Goal: Task Accomplishment & Management: Manage account settings

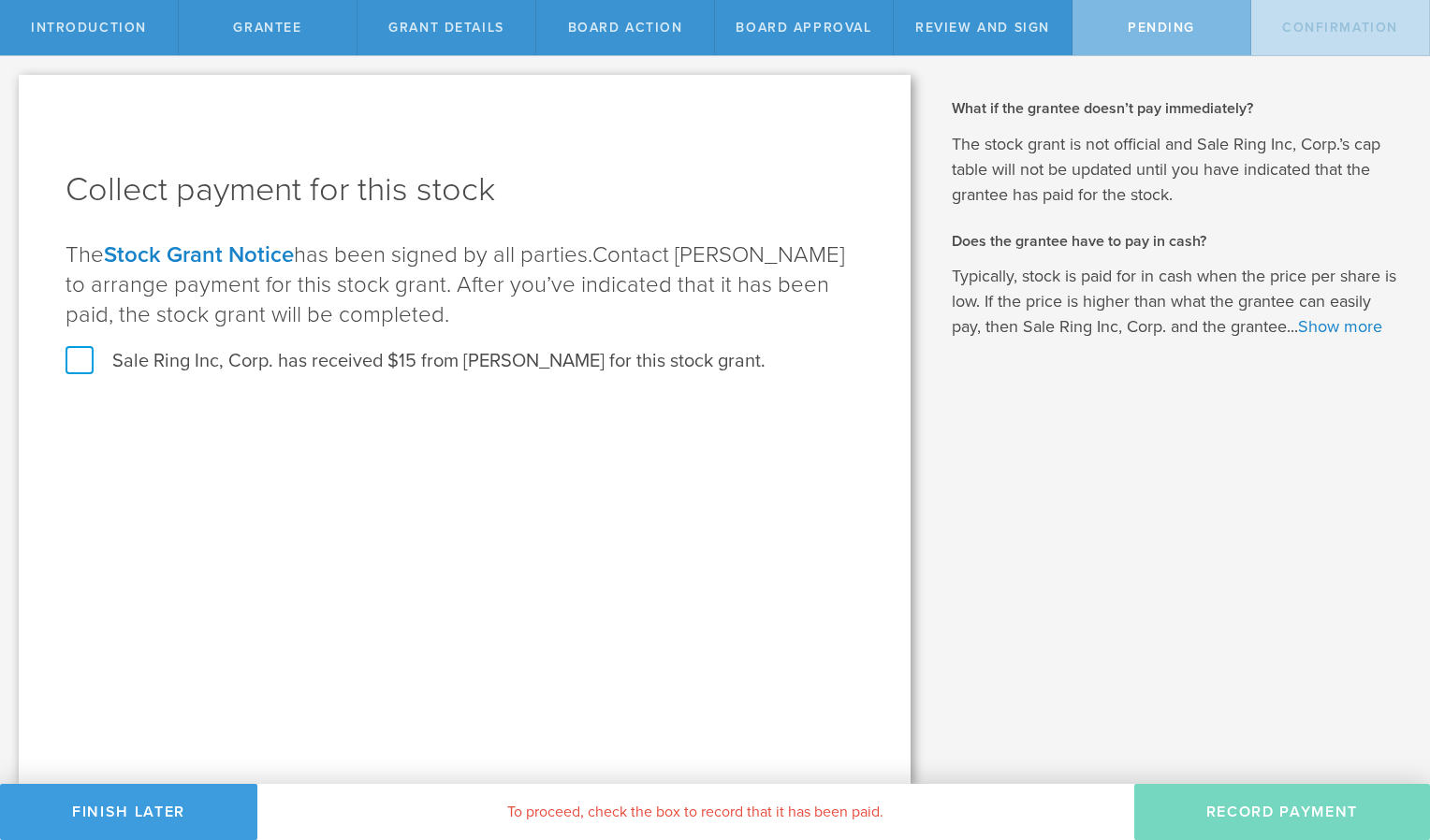
click at [83, 362] on label "Sale Ring Inc, Corp. has received $15 from James Jospeh Lamonica for this stock…" at bounding box center [415, 361] width 700 height 24
click at [0, 0] on input "Sale Ring Inc, Corp. has received $15 from James Jospeh Lamonica for this stock…" at bounding box center [0, 0] width 0 height 0
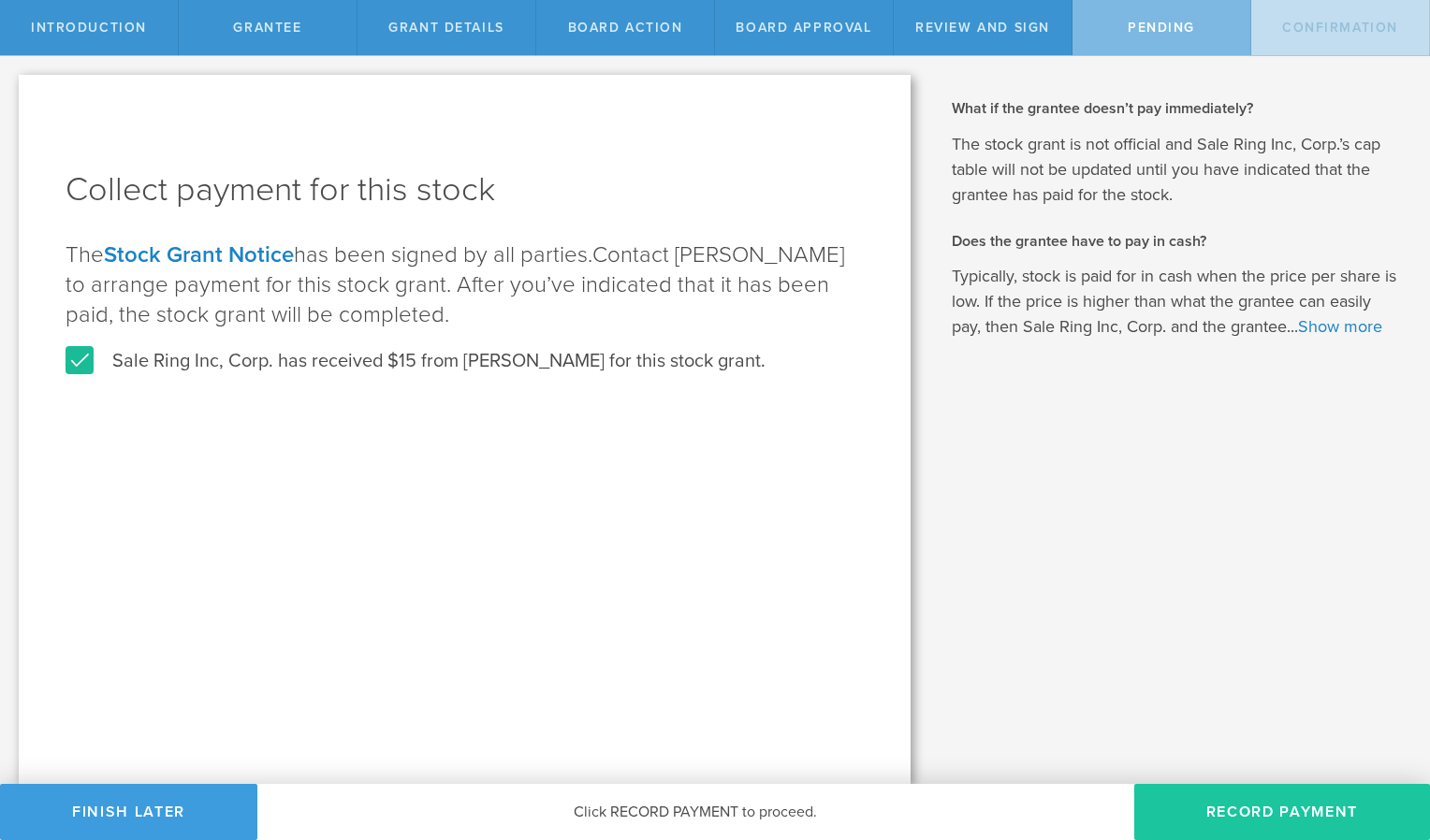
click at [1238, 802] on button "Record Payment" at bounding box center [1282, 812] width 296 height 56
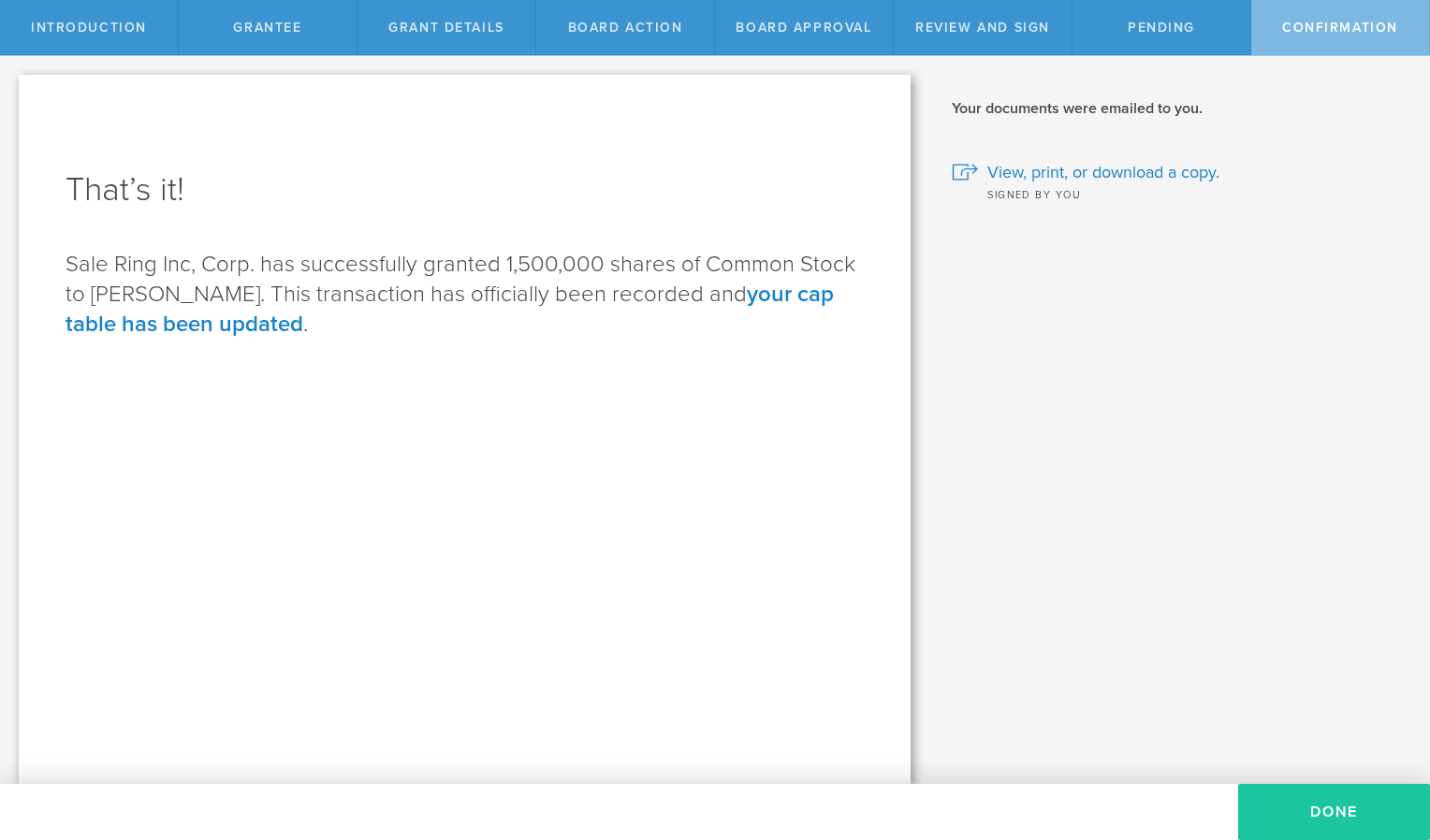
click at [1301, 798] on button "Done" at bounding box center [1333, 812] width 192 height 56
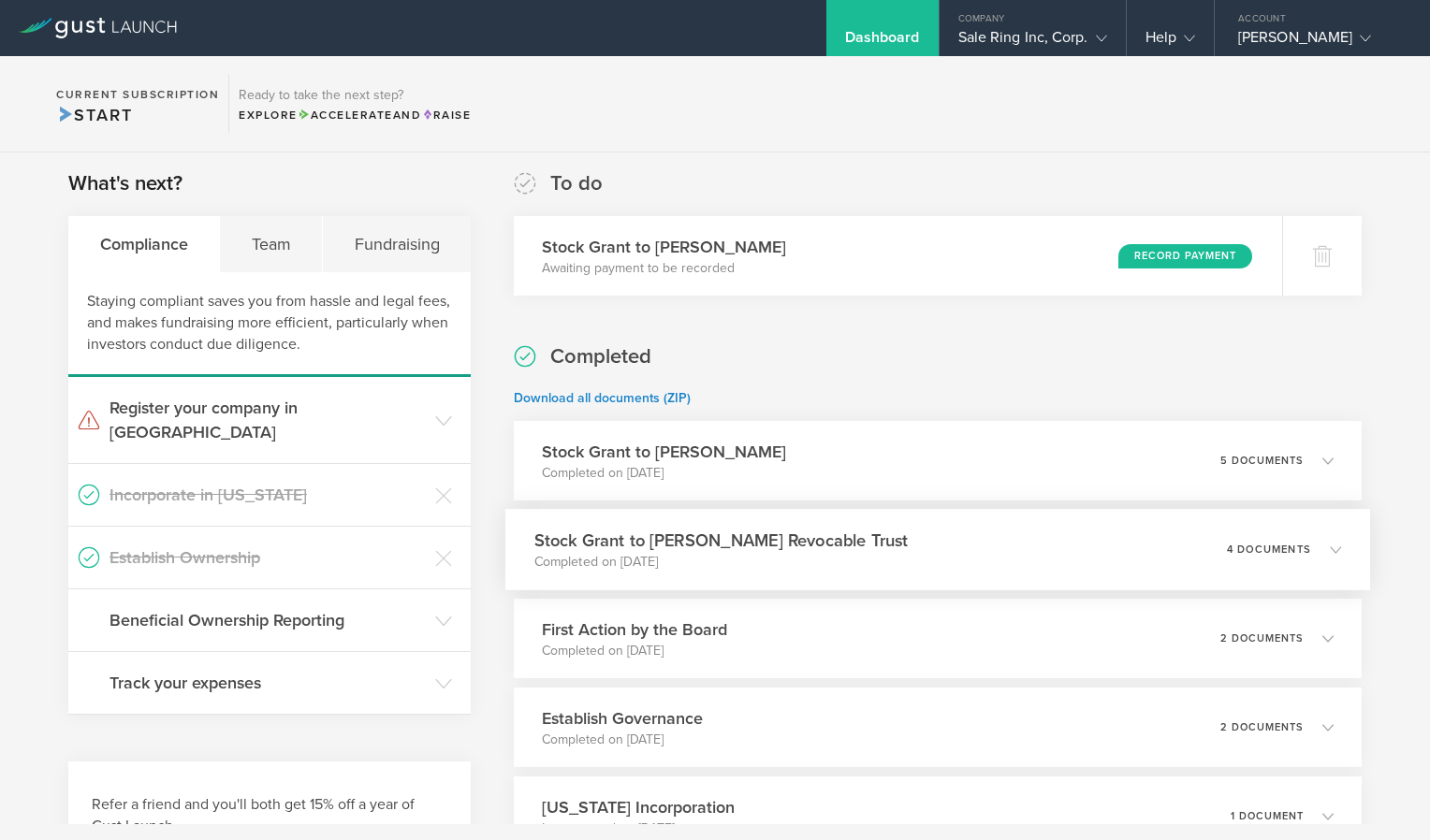
scroll to position [295, 0]
click at [1140, 249] on div "Record Payment" at bounding box center [1190, 257] width 136 height 25
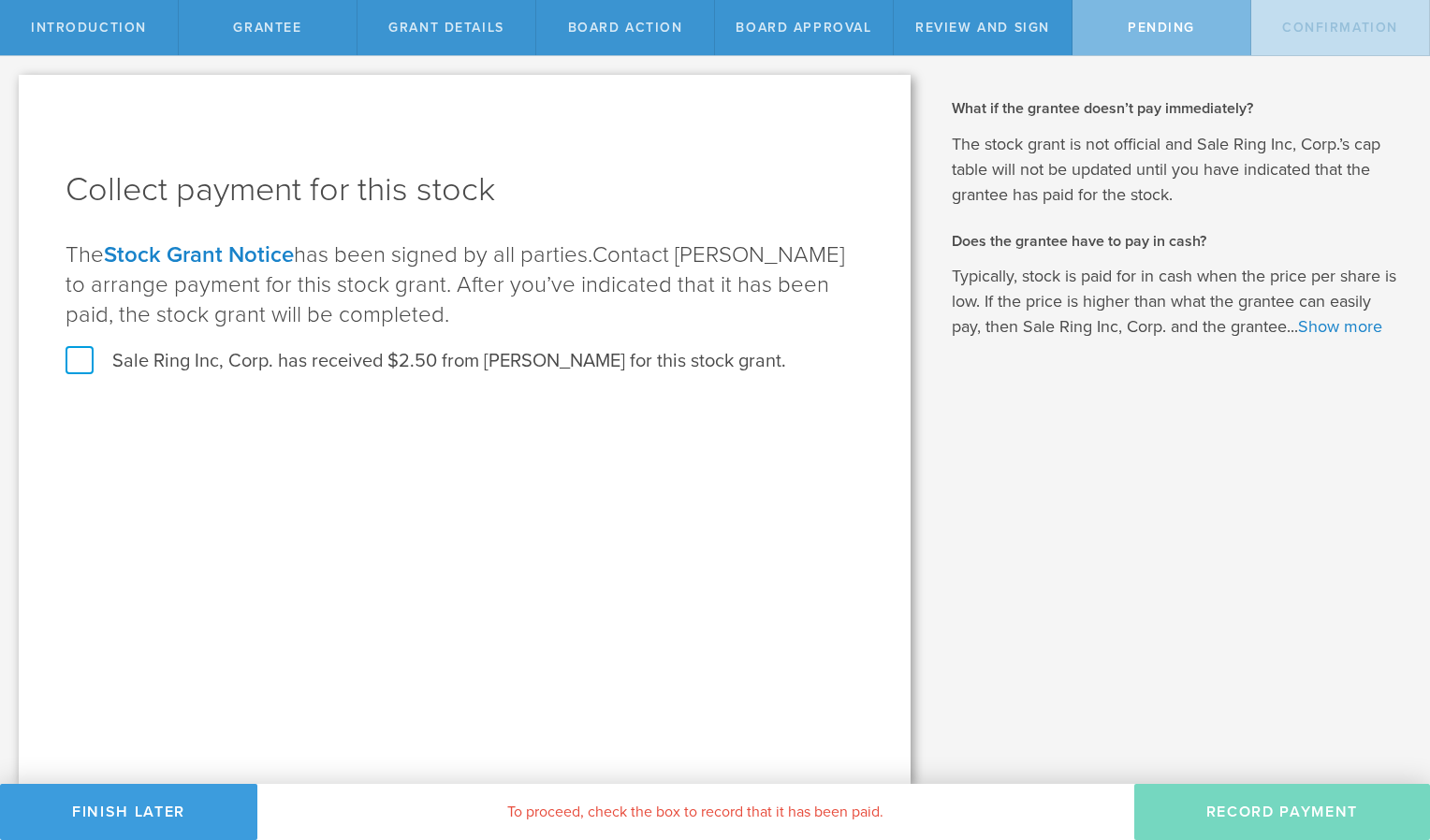
click at [115, 372] on label "Sale Ring Inc, Corp. has received $2.50 from Austin Mayberry for this stock gra…" at bounding box center [426, 361] width 721 height 24
click at [0, 0] on input "Sale Ring Inc, Corp. has received $2.50 from Austin Mayberry for this stock gra…" at bounding box center [0, 0] width 0 height 0
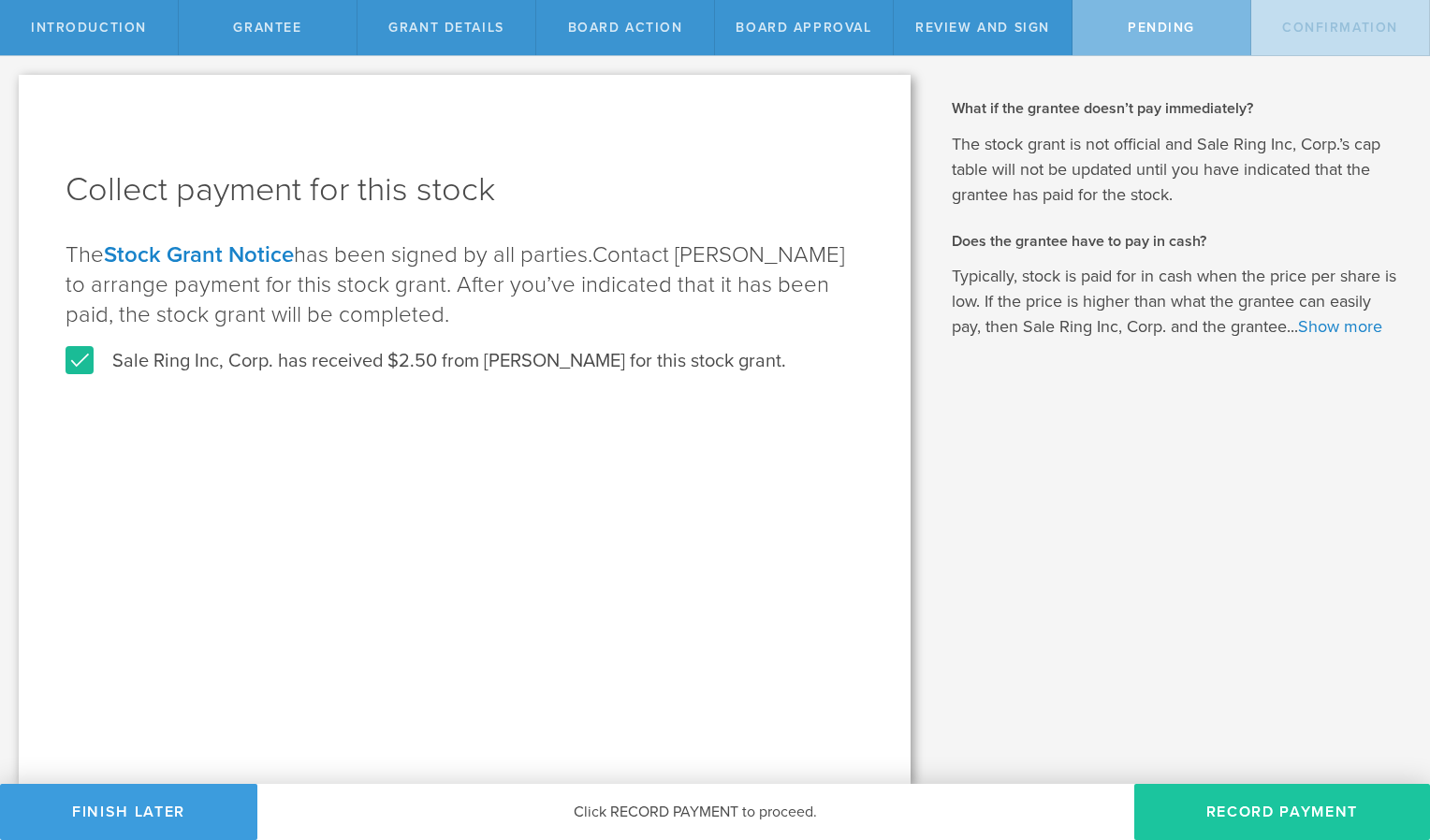
click at [1283, 818] on button "Record Payment" at bounding box center [1282, 812] width 296 height 56
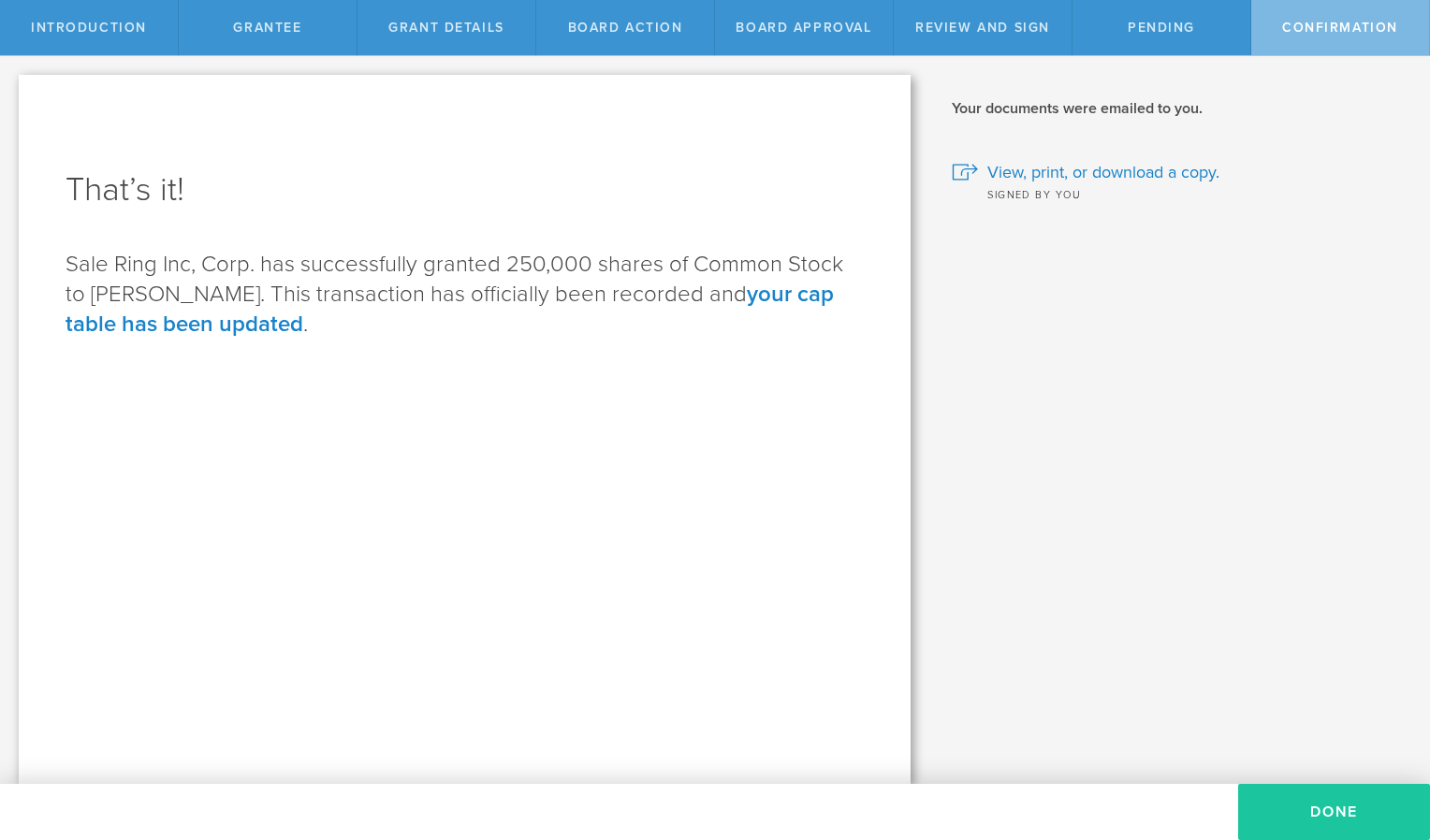
click at [1324, 820] on button "Done" at bounding box center [1333, 812] width 192 height 56
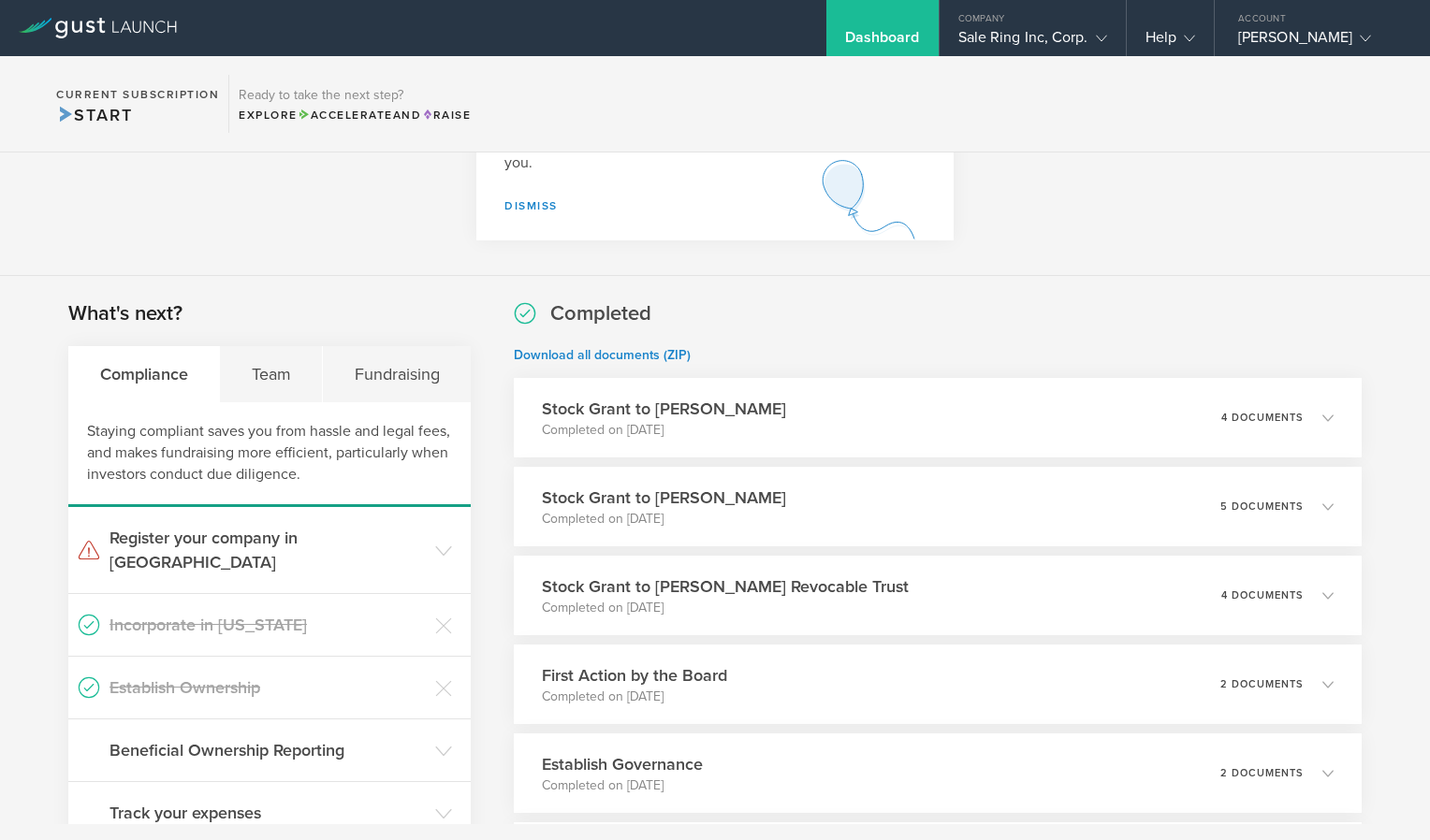
scroll to position [168, 0]
click at [1330, 417] on icon at bounding box center [1335, 415] width 11 height 11
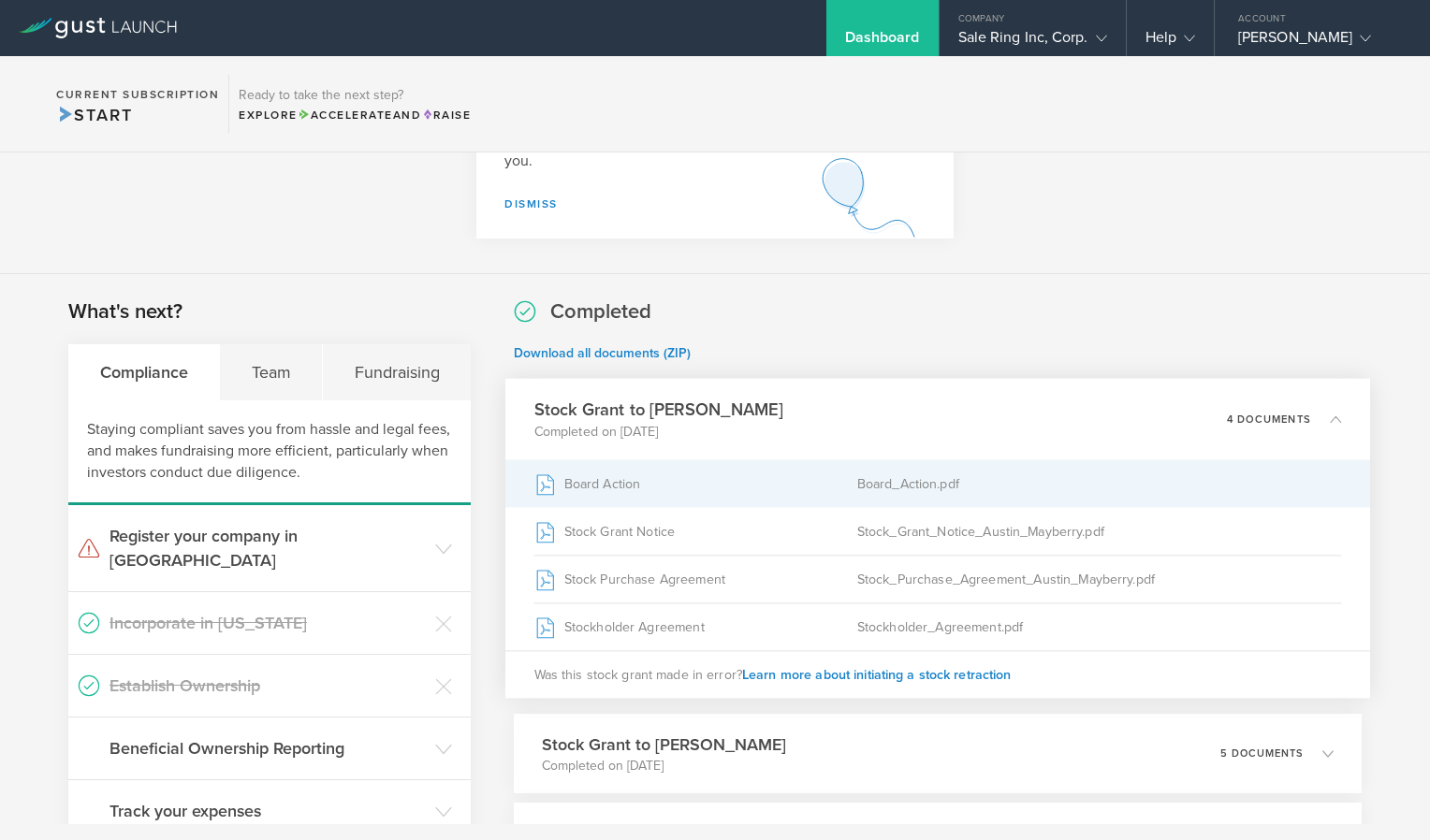
click at [569, 483] on div "Board Action" at bounding box center [696, 483] width 323 height 47
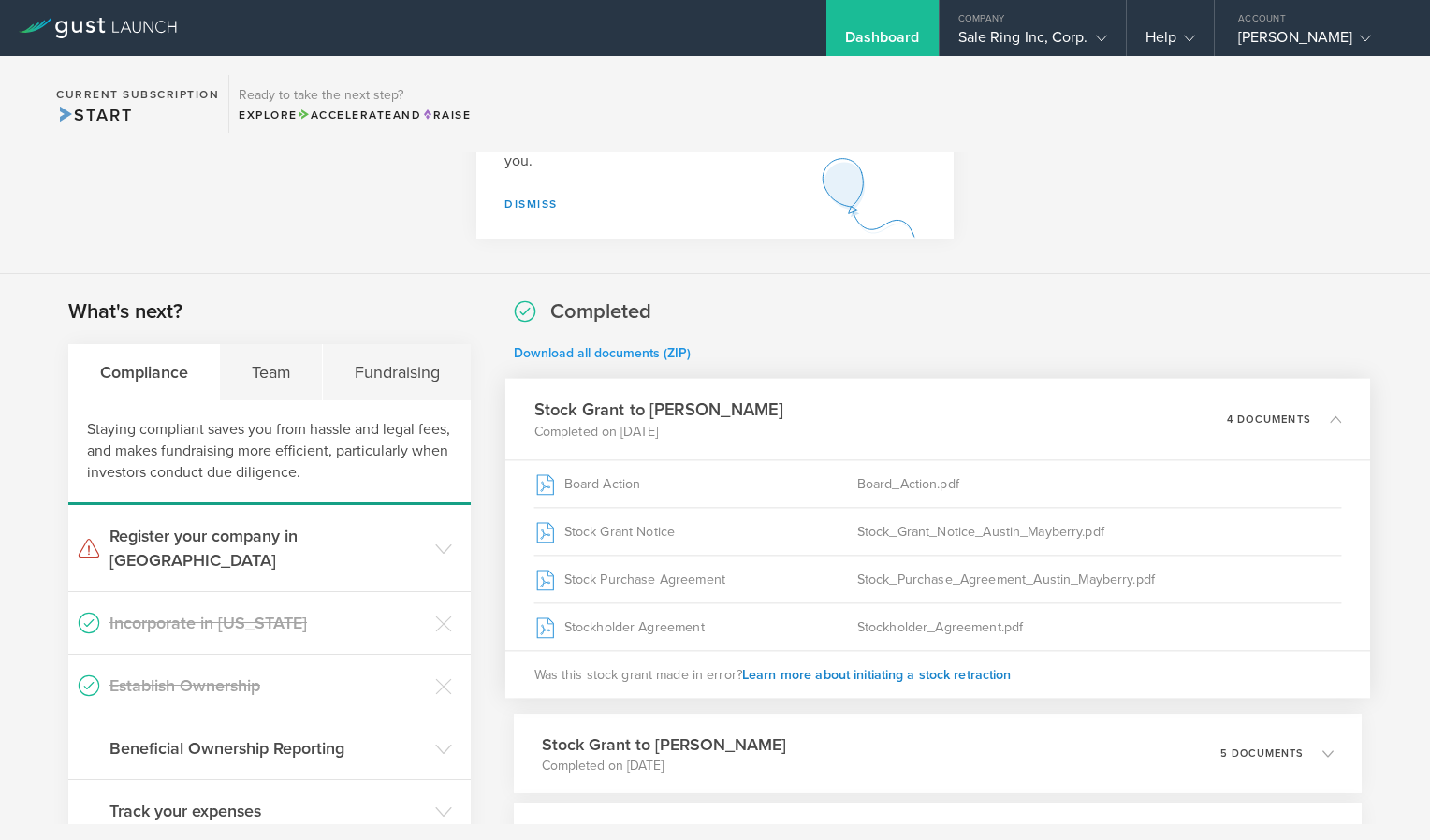
click at [586, 350] on link "Download all documents (ZIP)" at bounding box center [602, 353] width 177 height 16
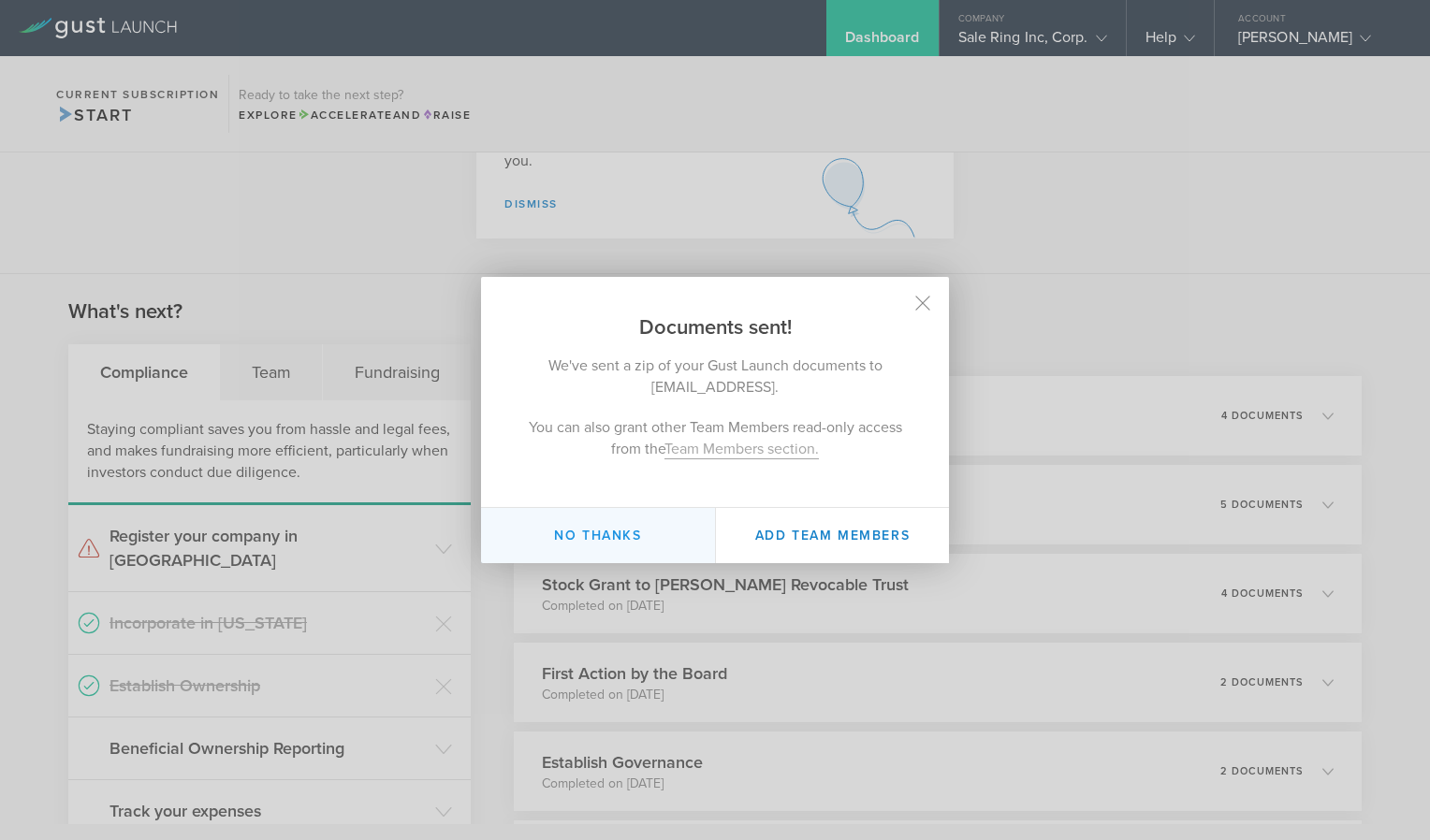
click at [630, 531] on button "No thanks" at bounding box center [597, 534] width 234 height 55
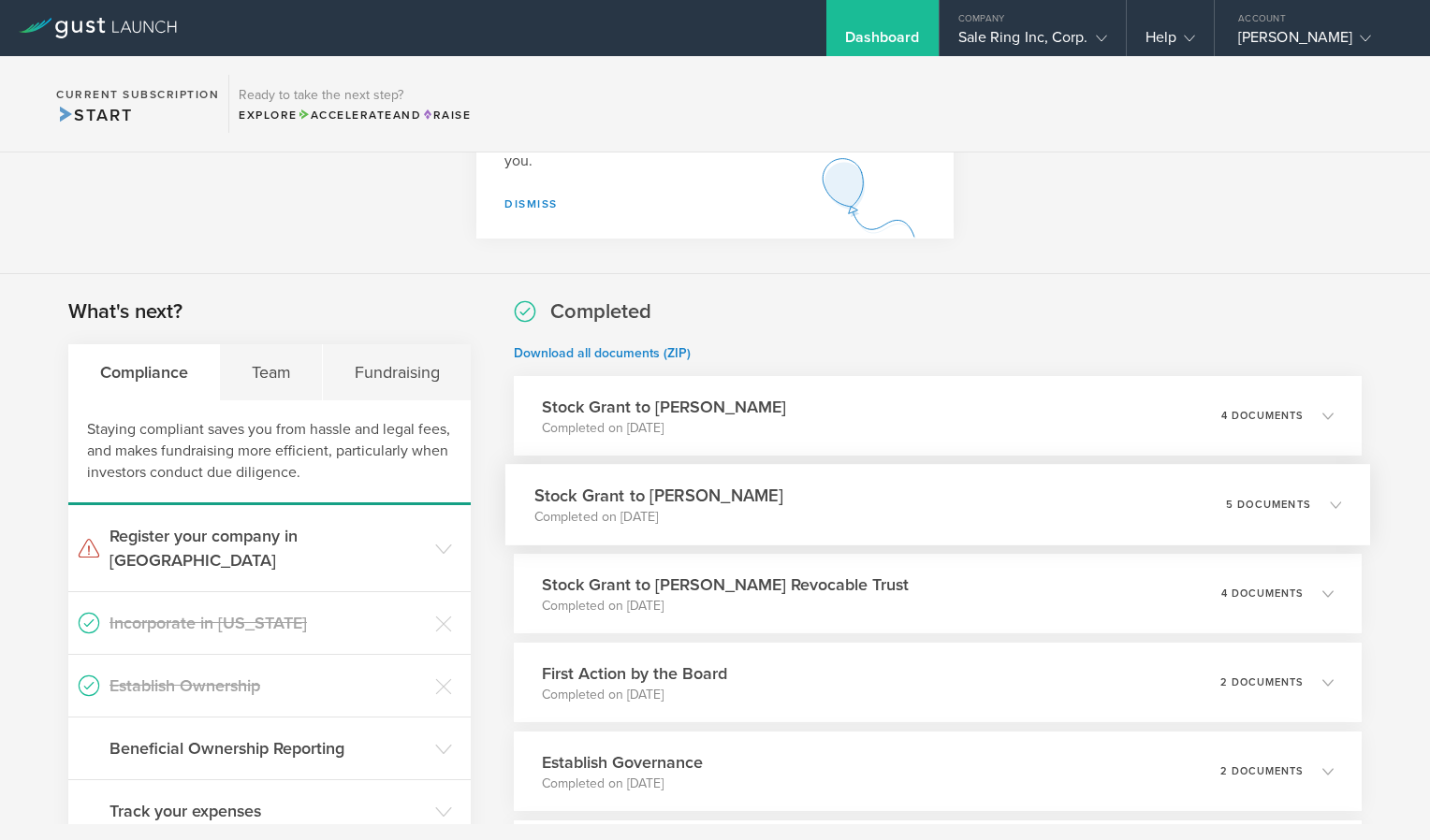
click at [574, 501] on h3 "Stock Grant to [PERSON_NAME]" at bounding box center [659, 495] width 249 height 25
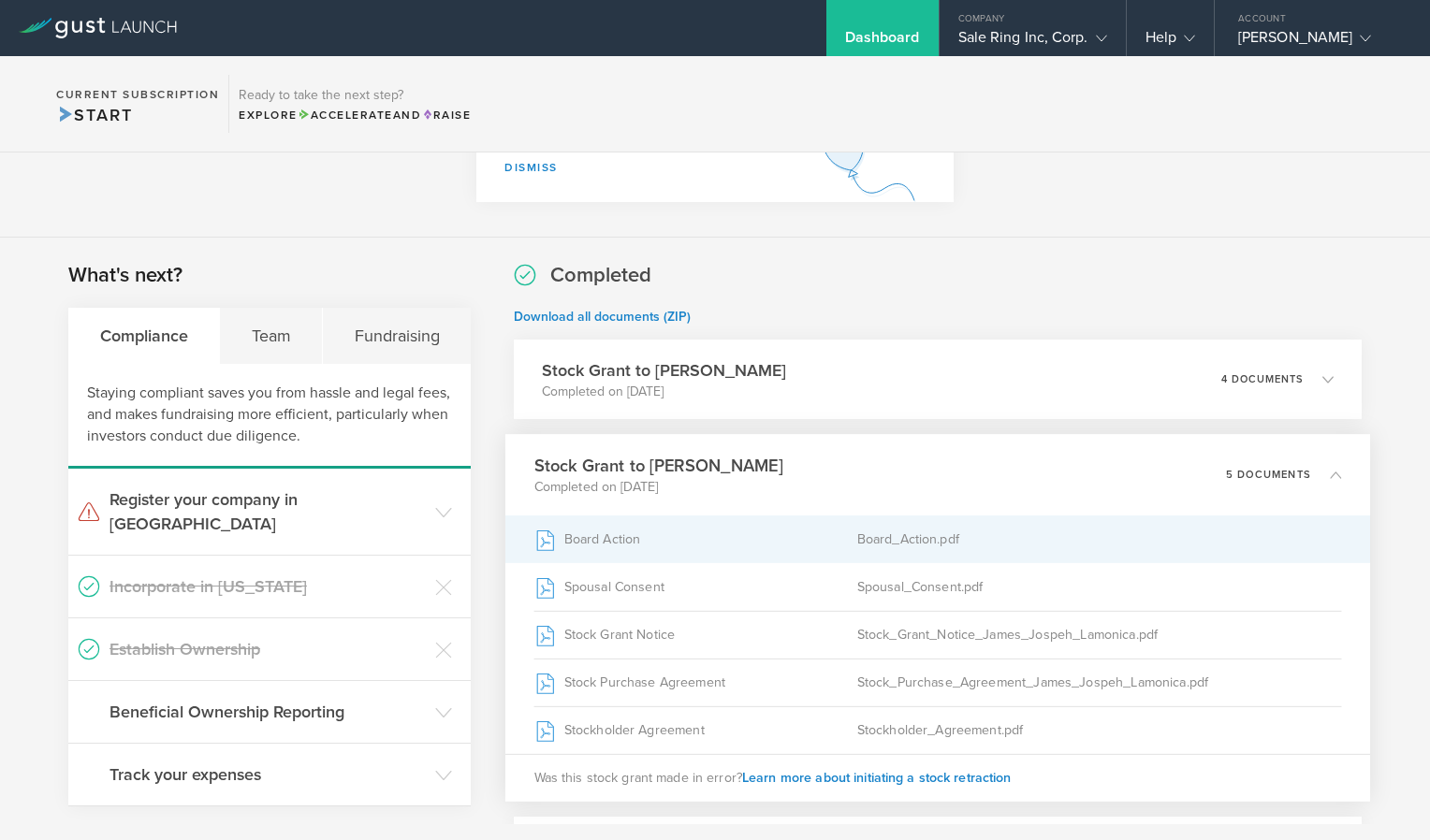
scroll to position [205, 0]
